Goal: Navigation & Orientation: Find specific page/section

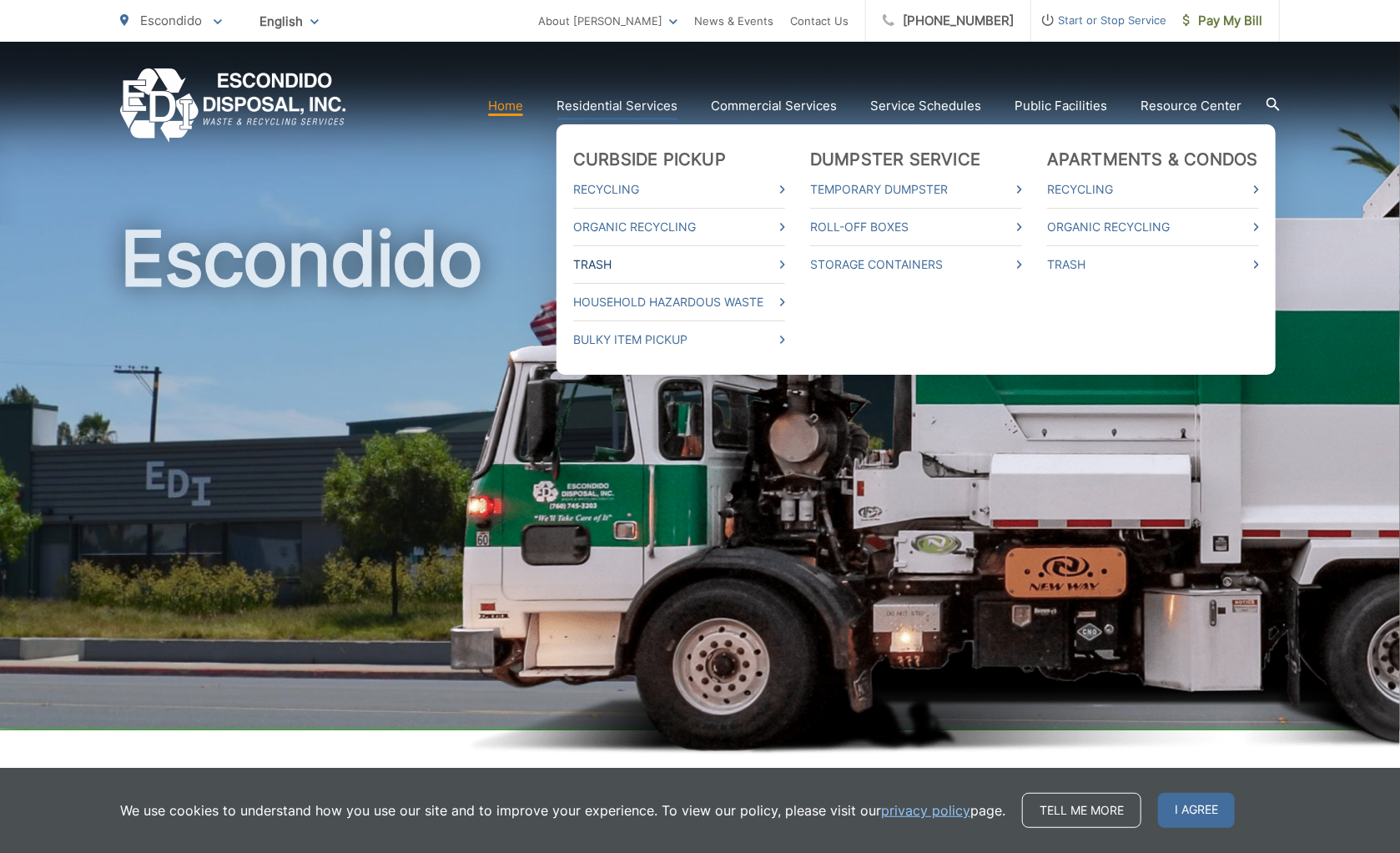
click at [598, 262] on link "Trash" at bounding box center [679, 265] width 212 height 20
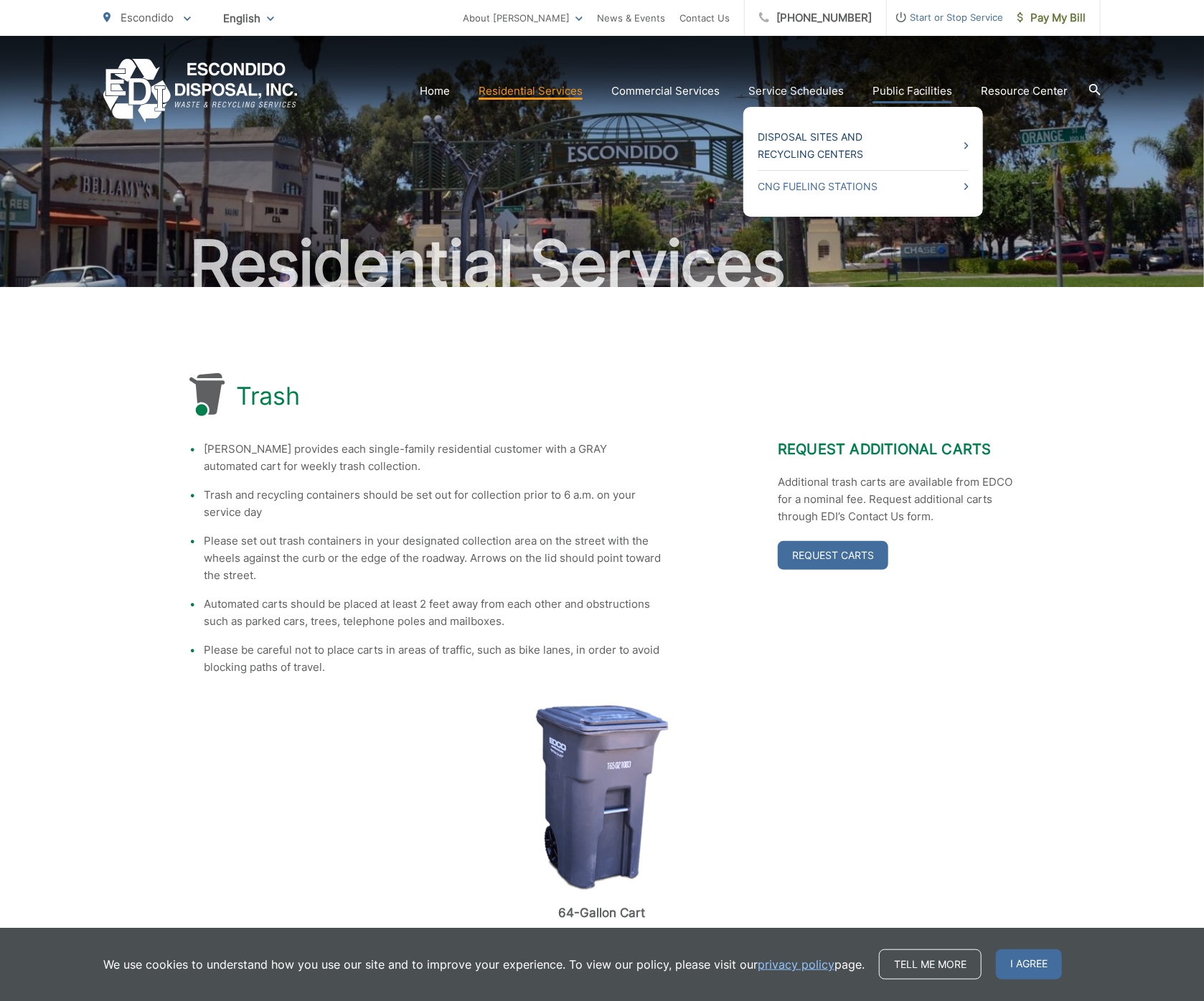
click at [835, 137] on link "Disposal Sites and Recycling Centers" at bounding box center [863, 145] width 211 height 34
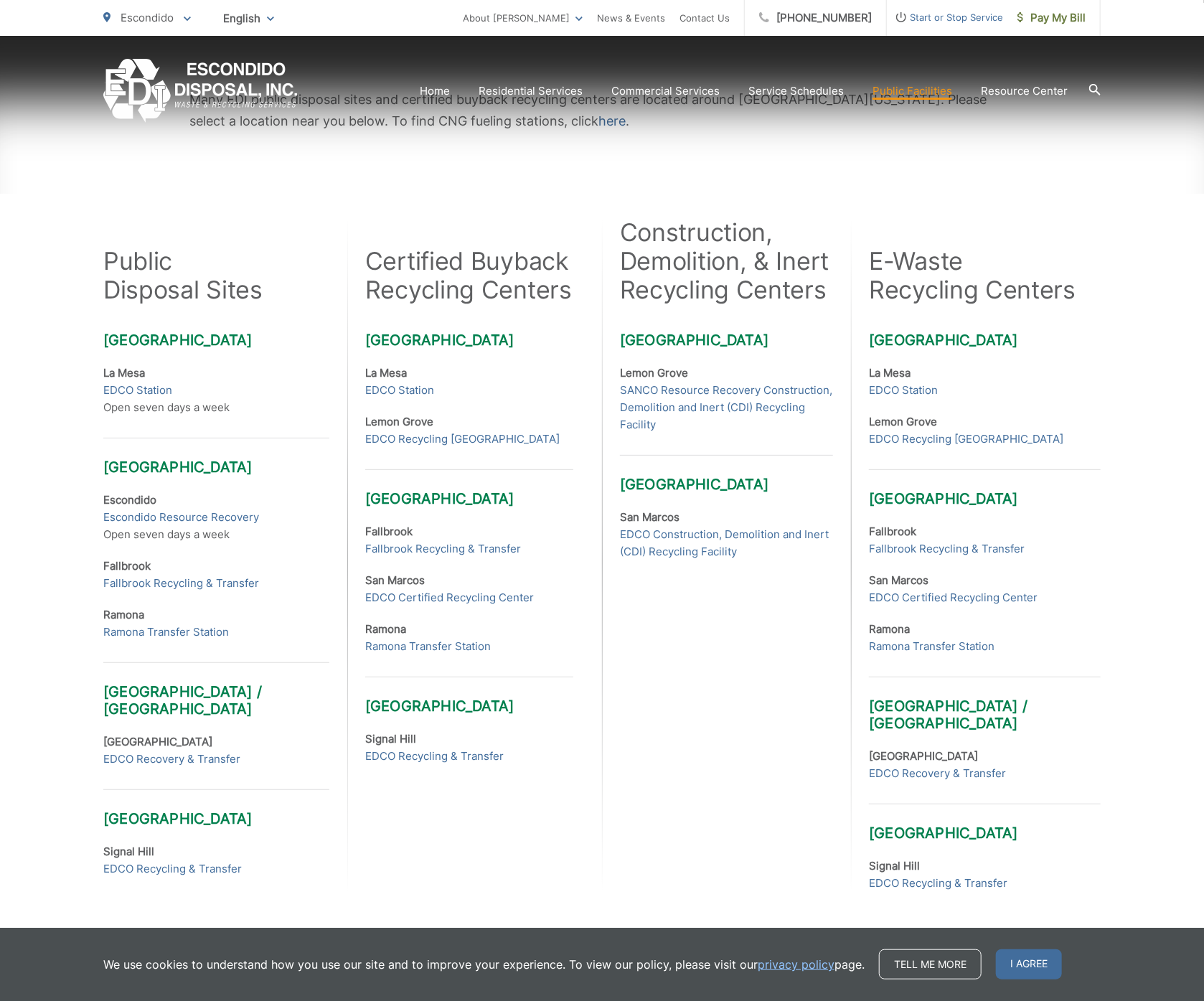
scroll to position [287, 0]
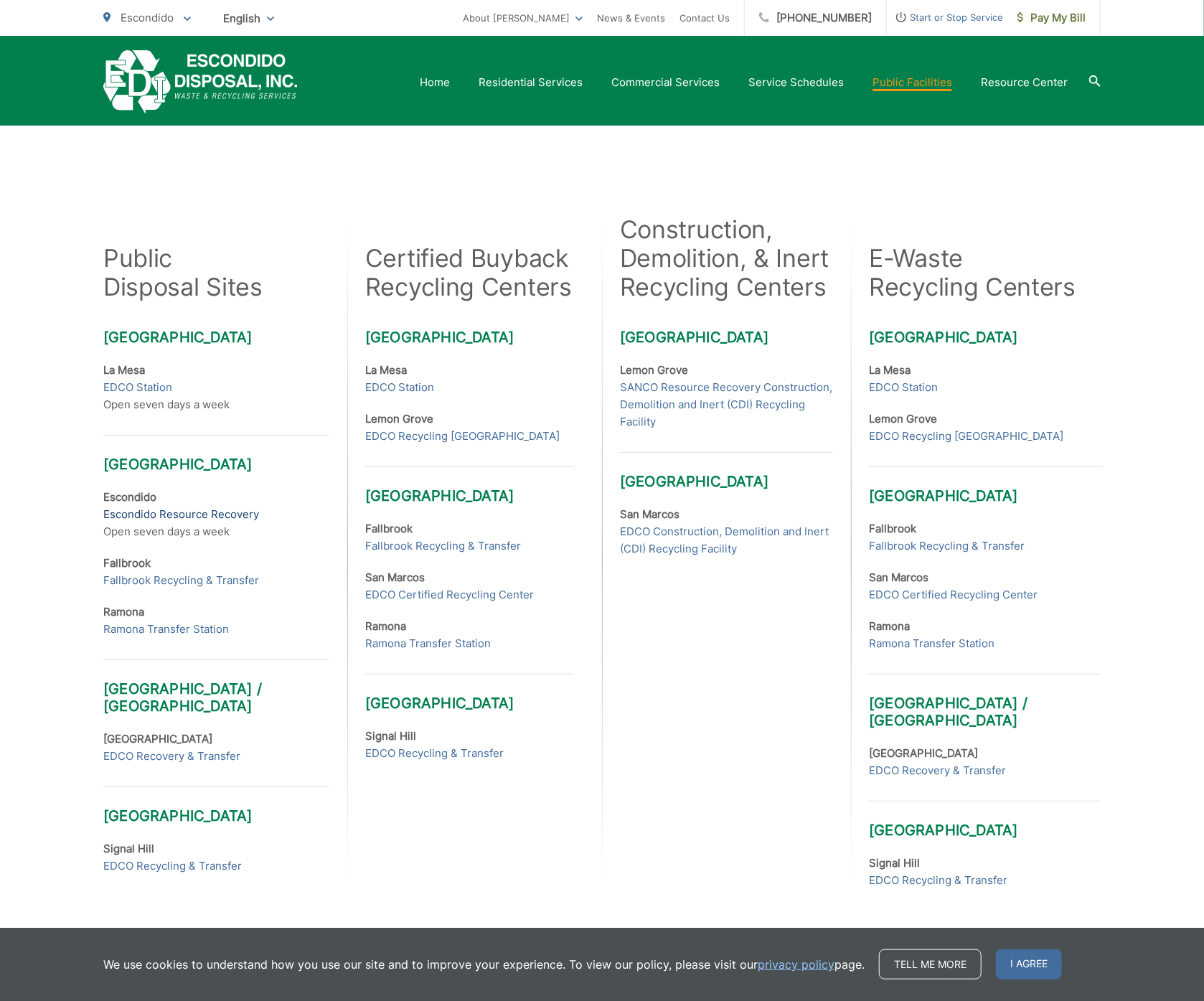
click at [192, 512] on link "Escondido Resource Recovery" at bounding box center [180, 514] width 155 height 17
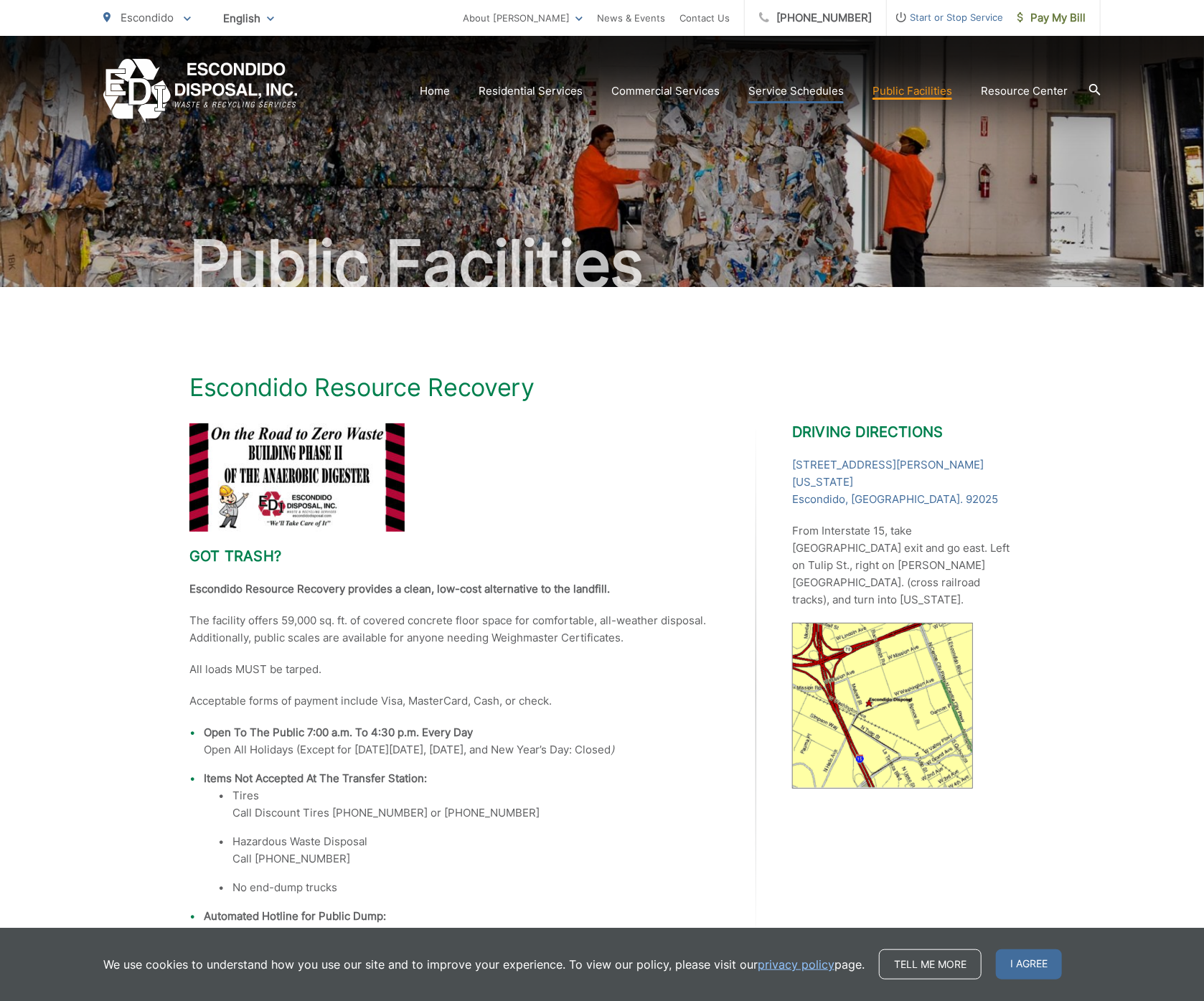
click at [786, 90] on link "Service Schedules" at bounding box center [796, 91] width 96 height 17
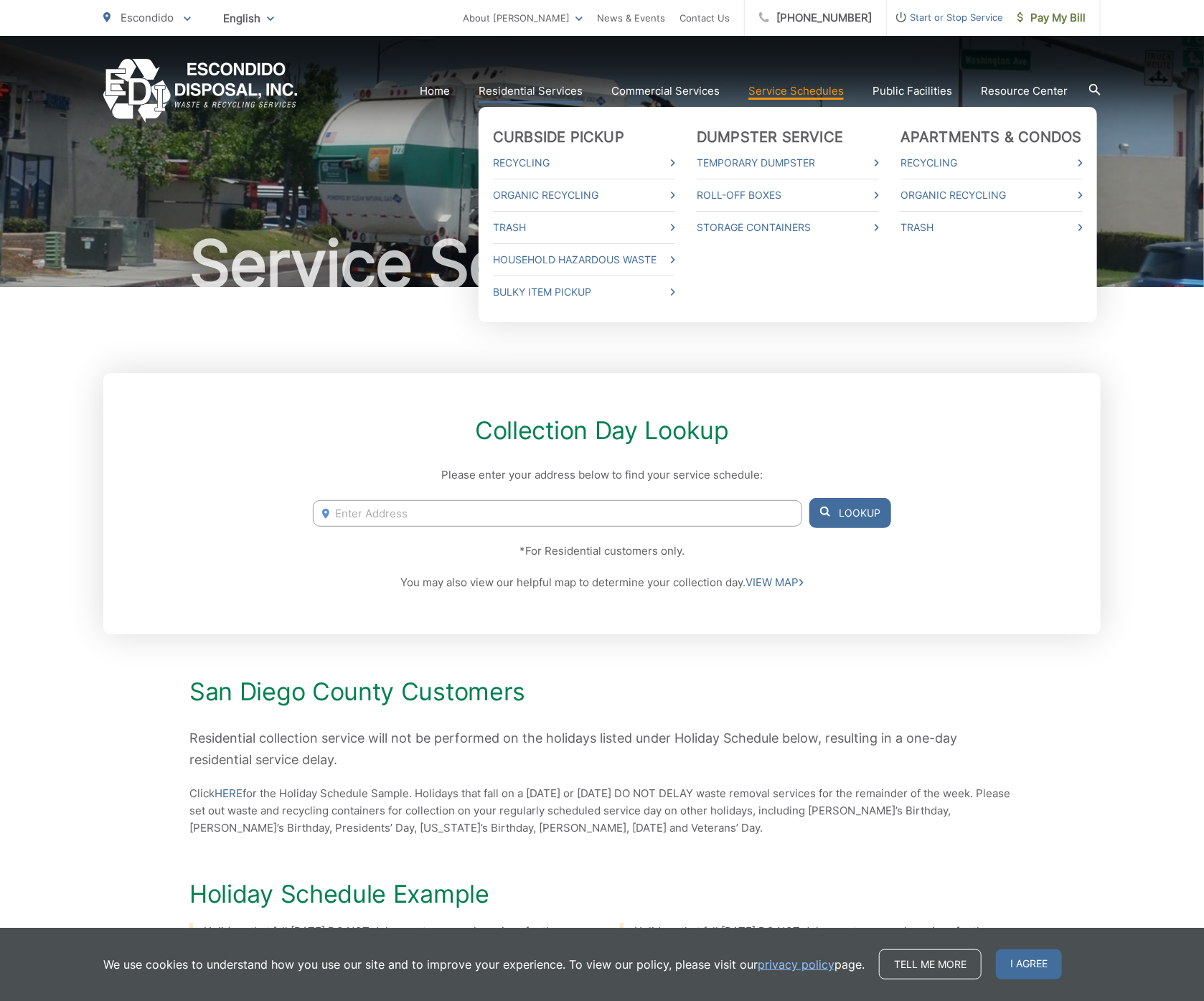
click at [542, 88] on link "Residential Services" at bounding box center [530, 91] width 104 height 17
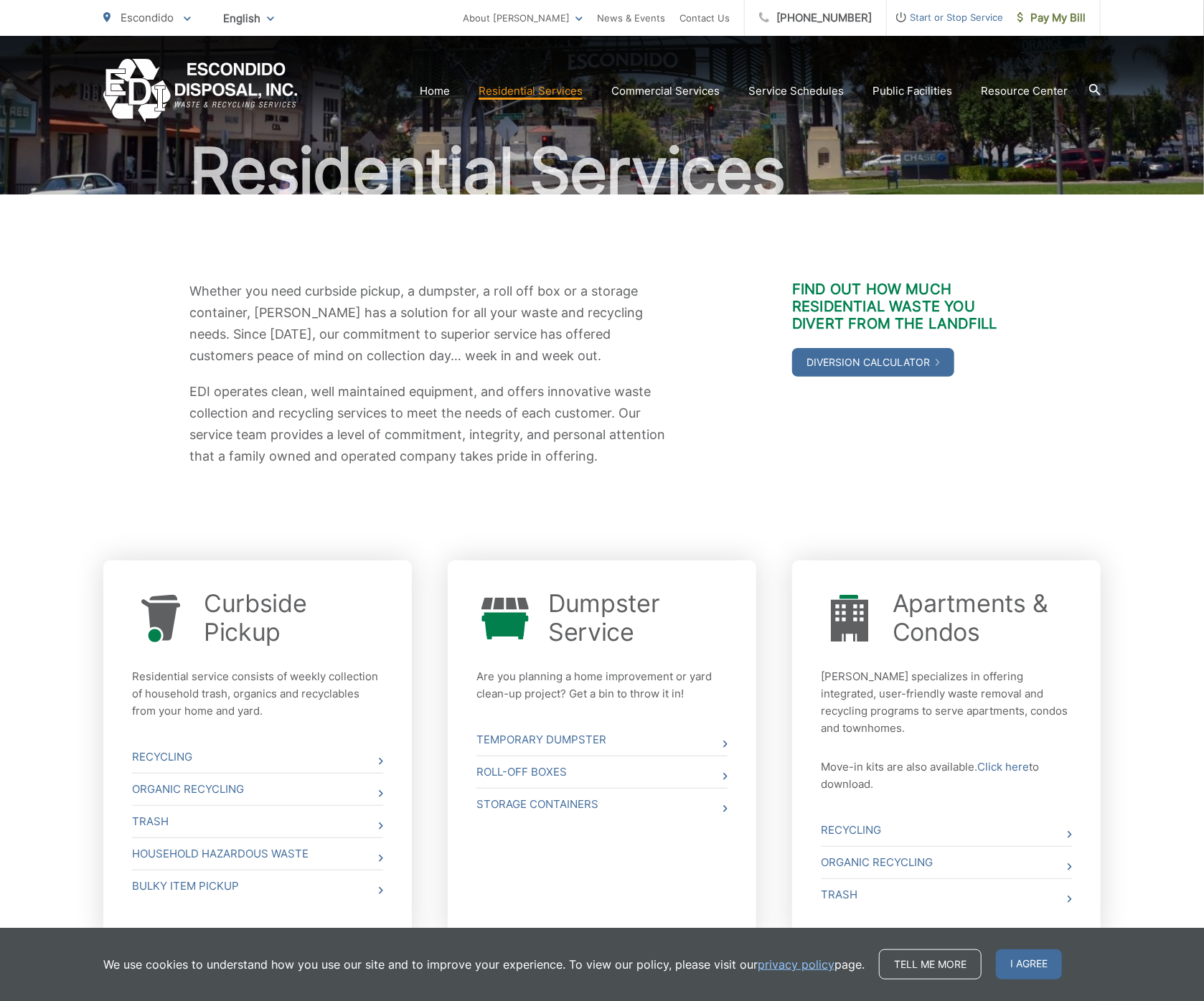
scroll to position [196, 0]
